Goal: Task Accomplishment & Management: Manage account settings

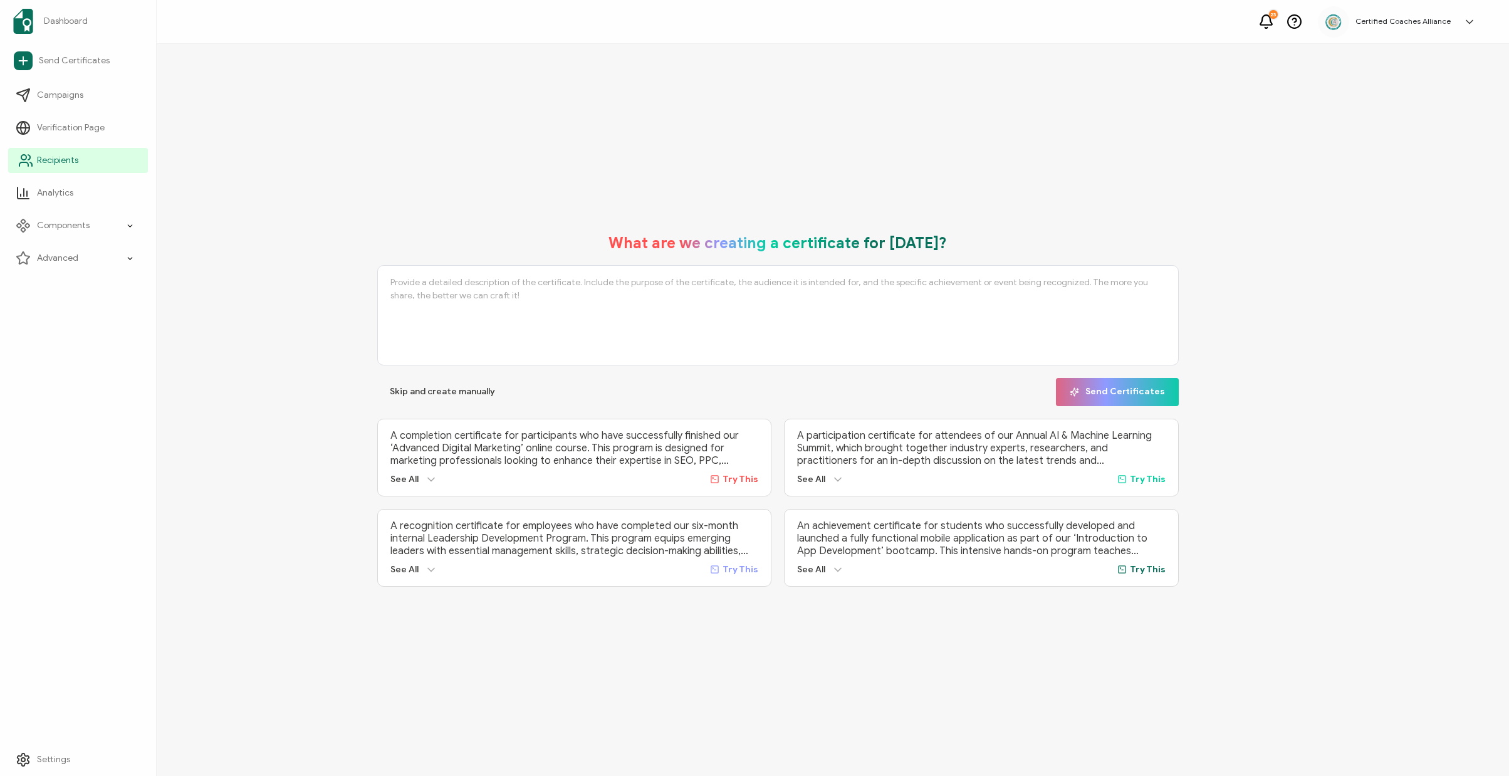
click at [49, 157] on span "Recipients" at bounding box center [57, 160] width 41 height 13
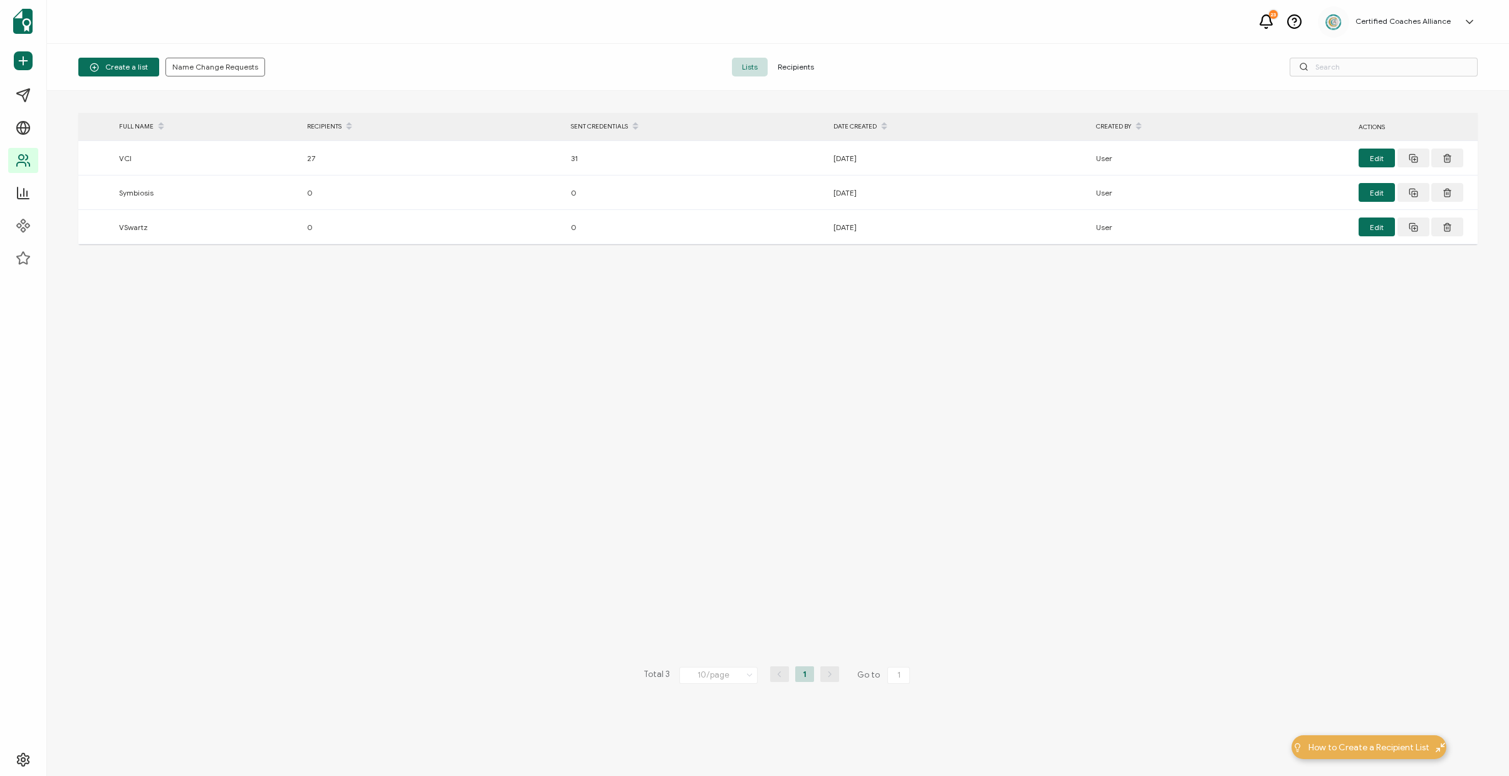
click at [792, 67] on span "Recipients" at bounding box center [796, 67] width 56 height 19
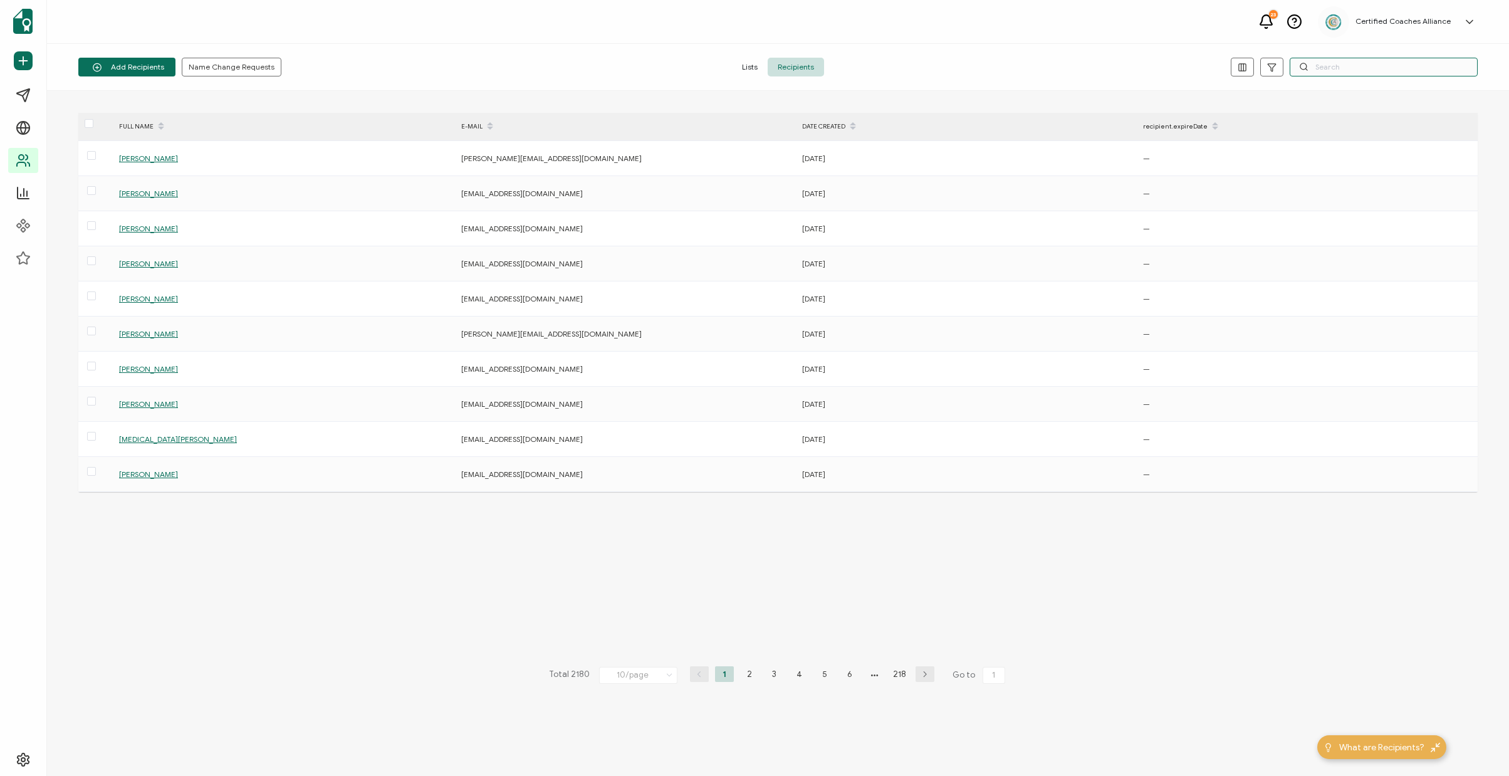
click at [1348, 70] on input "text" at bounding box center [1384, 67] width 188 height 19
paste input "camilo@theuia.org"
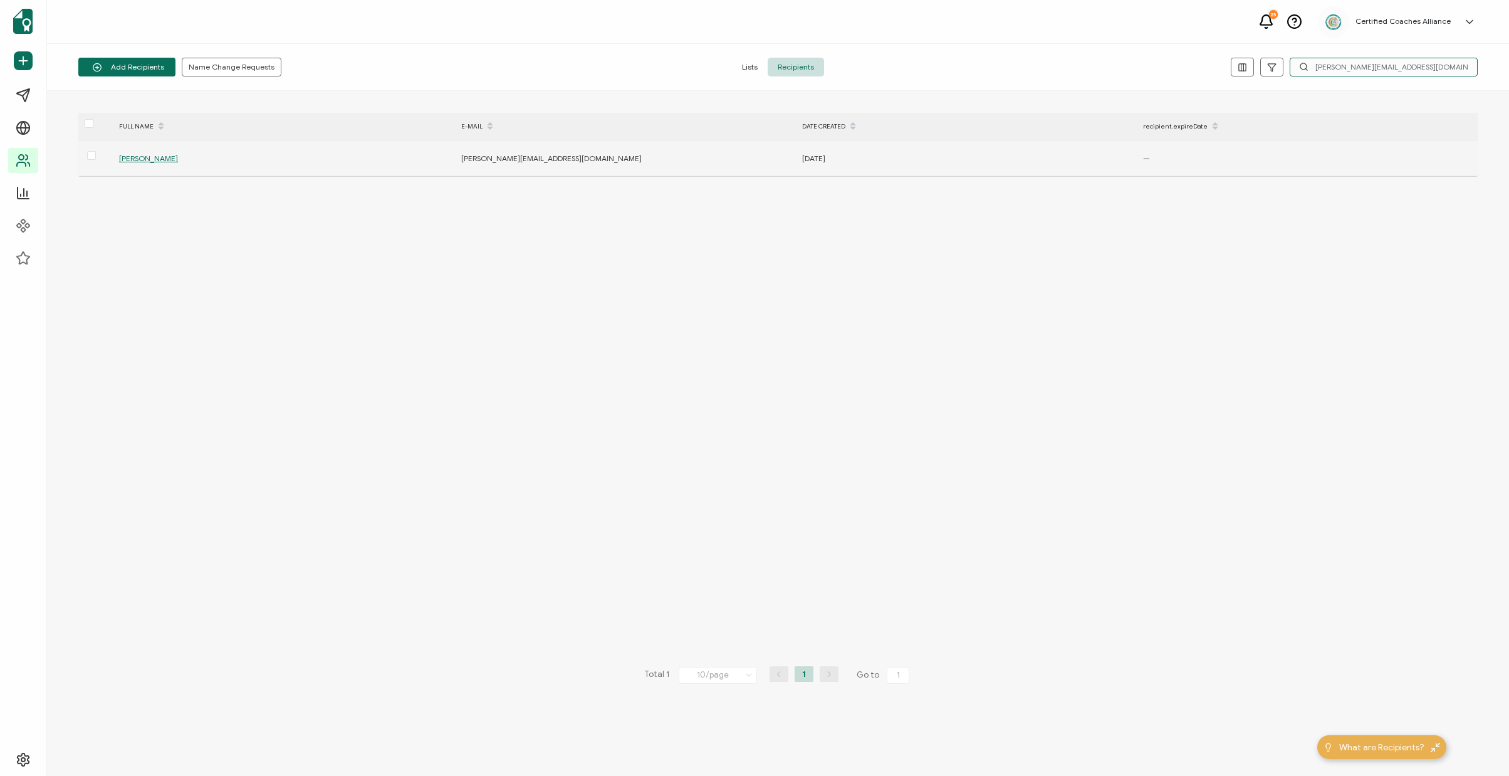
type input "camilo@theuia.org"
click at [164, 160] on span "Camilo Villalpando" at bounding box center [148, 158] width 59 height 9
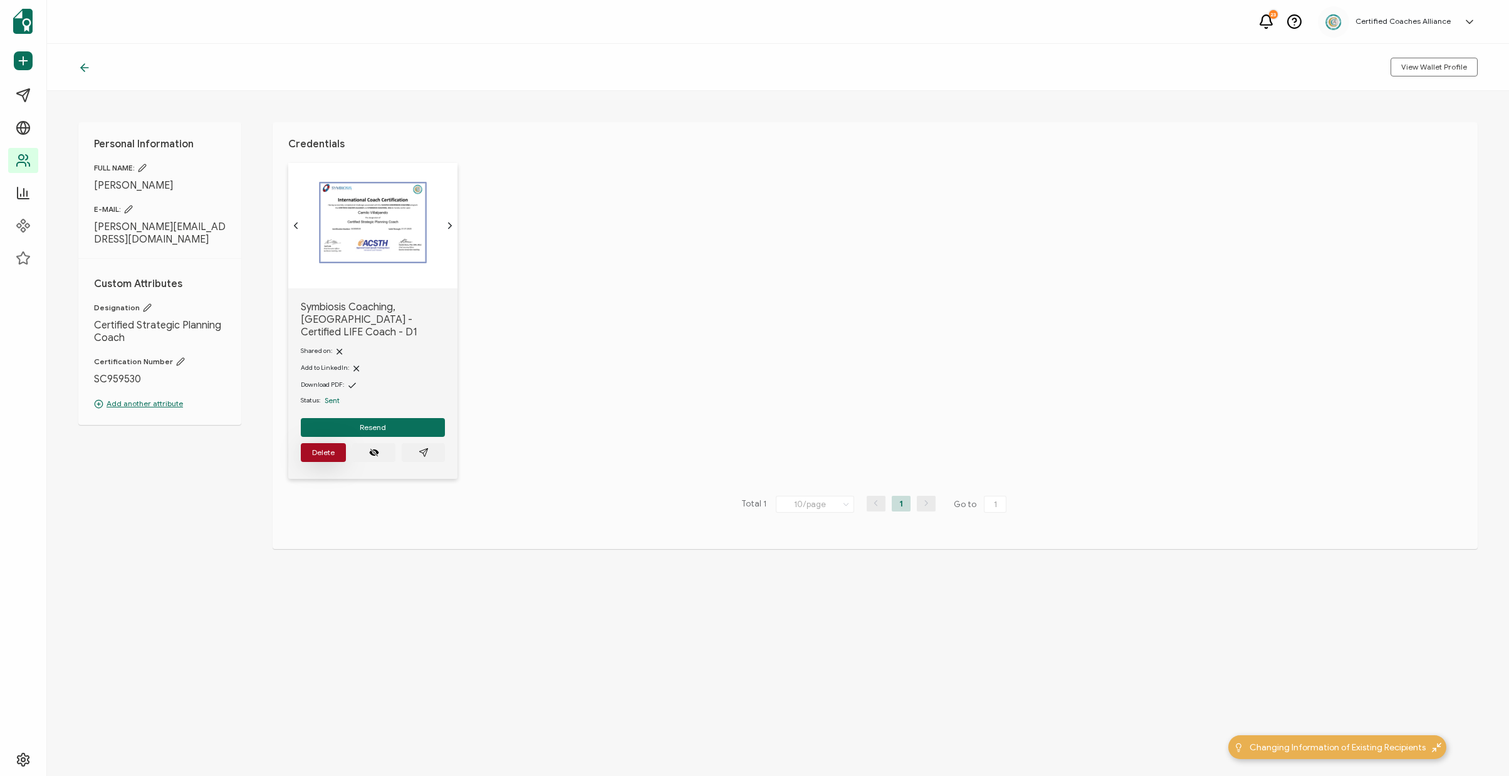
click at [328, 449] on span "Delete" at bounding box center [323, 453] width 23 height 8
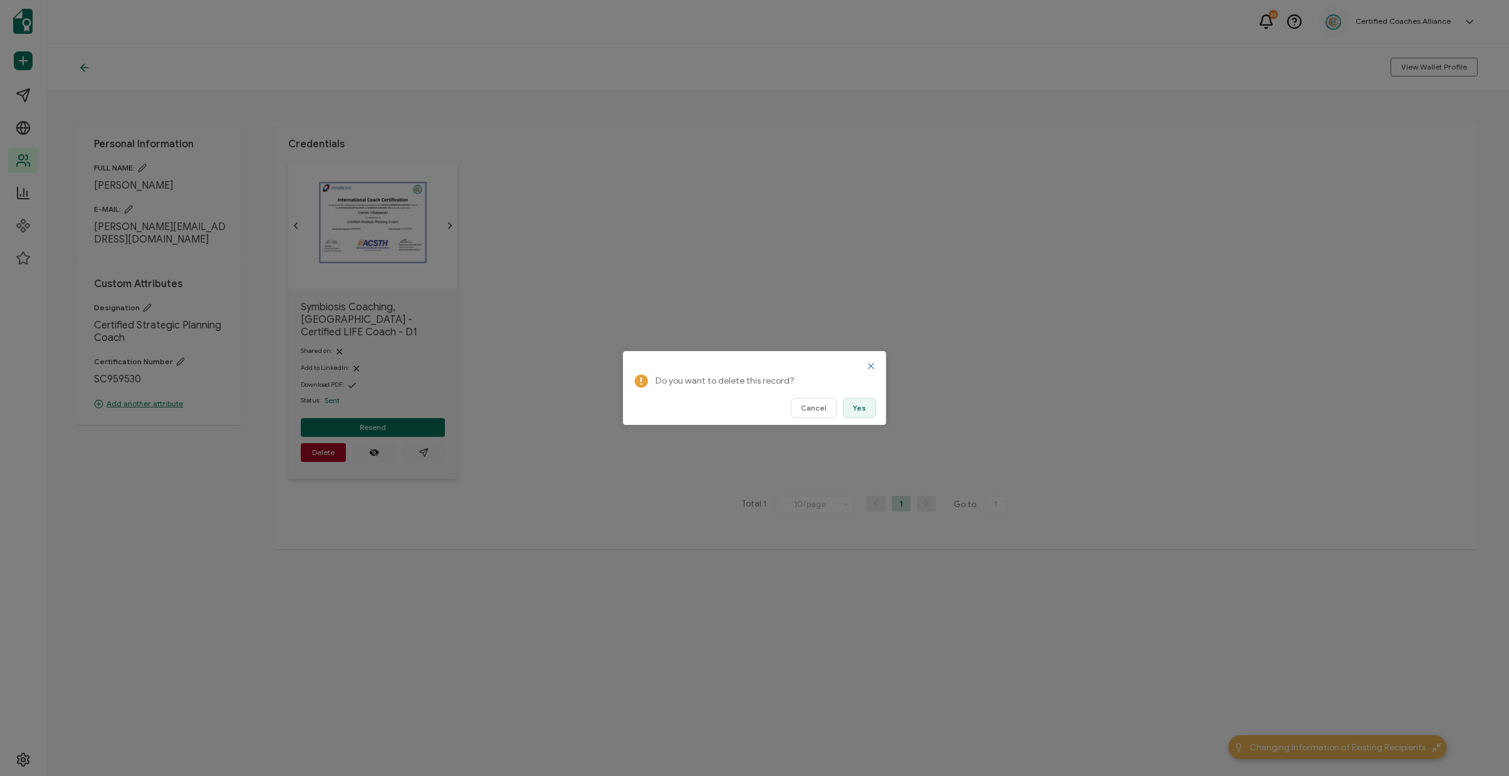
click at [864, 411] on span "Yes" at bounding box center [859, 408] width 13 height 8
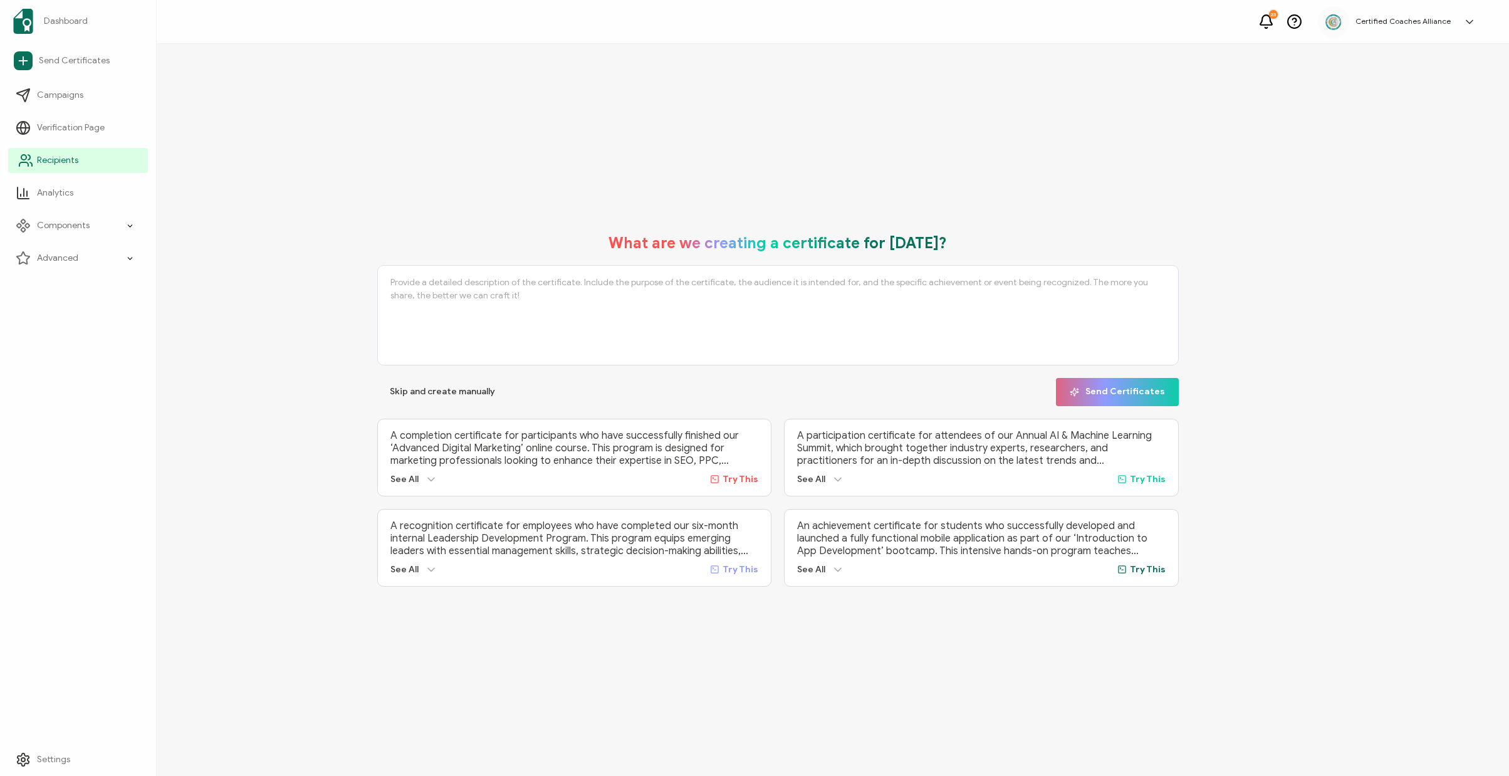
click at [58, 165] on span "Recipients" at bounding box center [57, 160] width 41 height 13
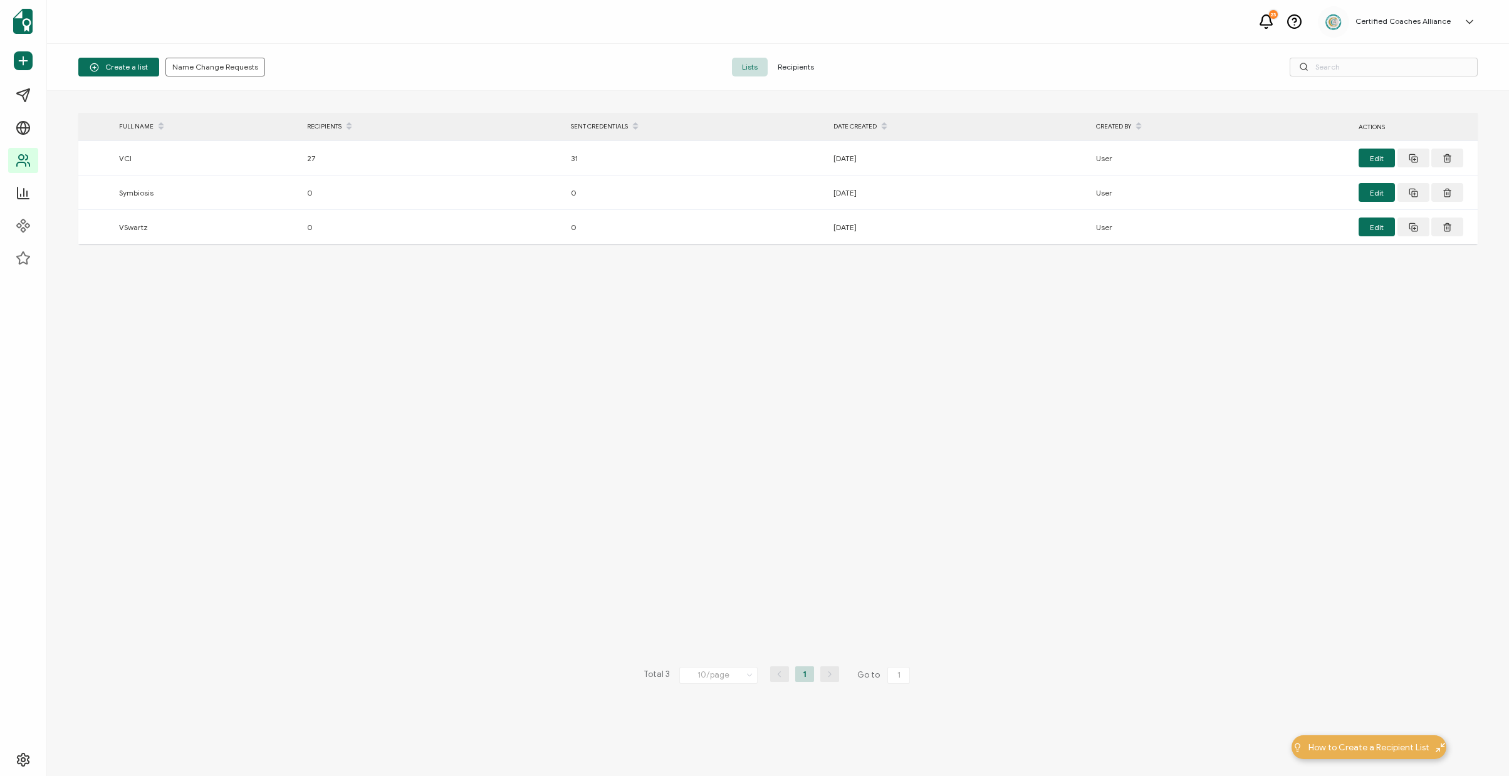
click at [810, 66] on span "Recipients" at bounding box center [796, 67] width 56 height 19
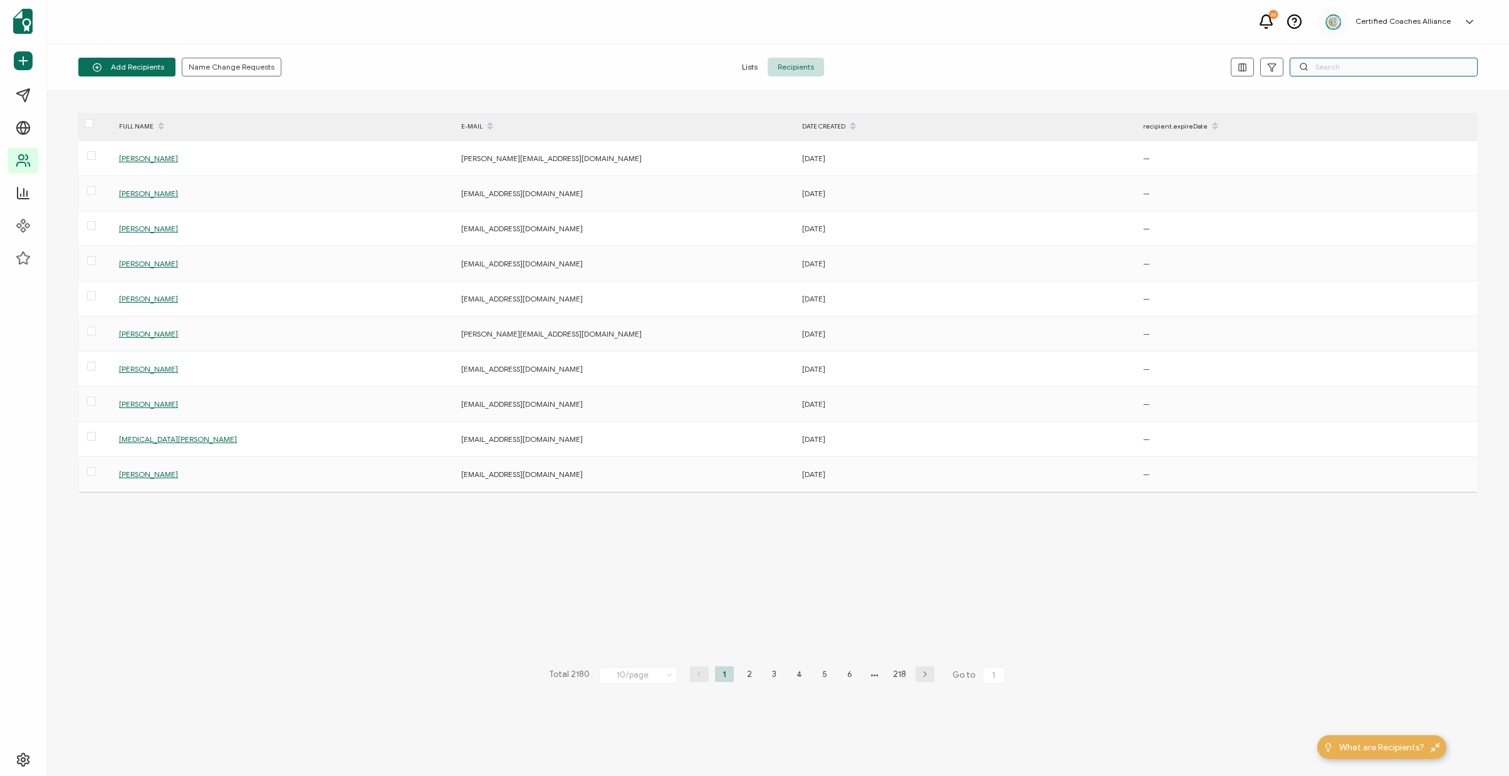
click at [1369, 67] on input "text" at bounding box center [1384, 67] width 188 height 19
paste input "[PERSON_NAME]"
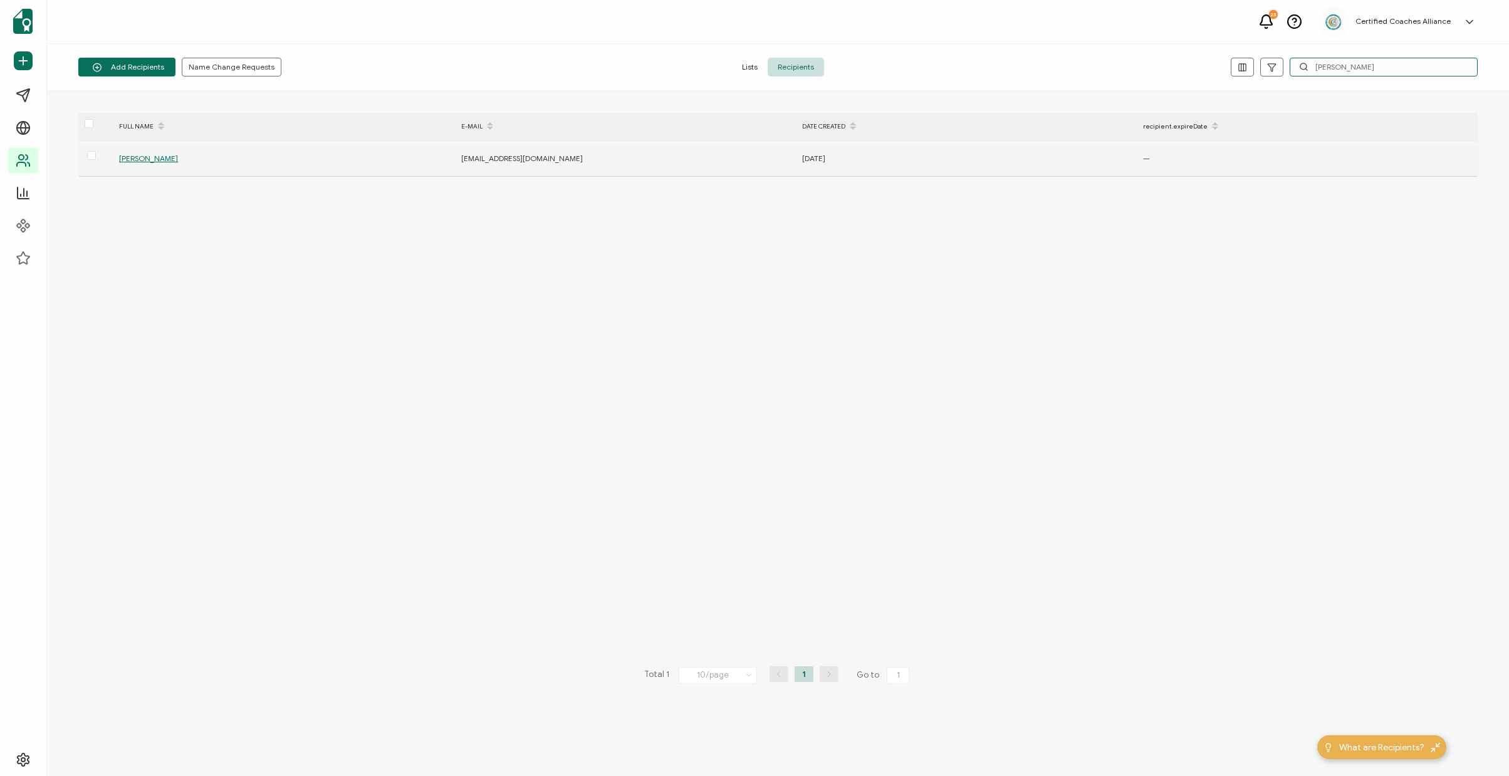
type input "[PERSON_NAME]"
click at [144, 154] on div "[PERSON_NAME]" at bounding box center [283, 158] width 341 height 14
click at [163, 158] on span "[PERSON_NAME]" at bounding box center [148, 158] width 59 height 9
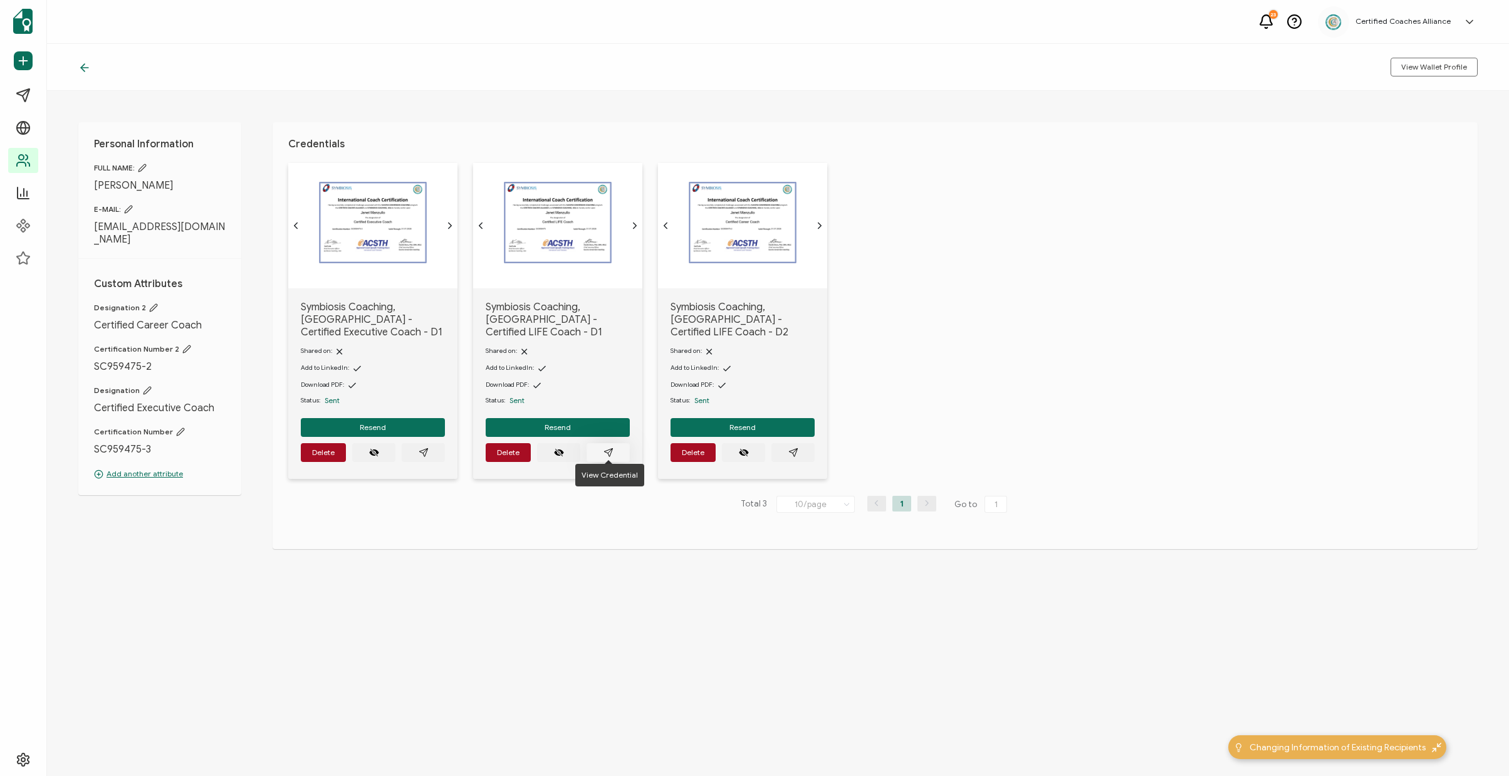
click at [611, 448] on icon "paper plane outline" at bounding box center [608, 452] width 8 height 8
